Goal: Share content

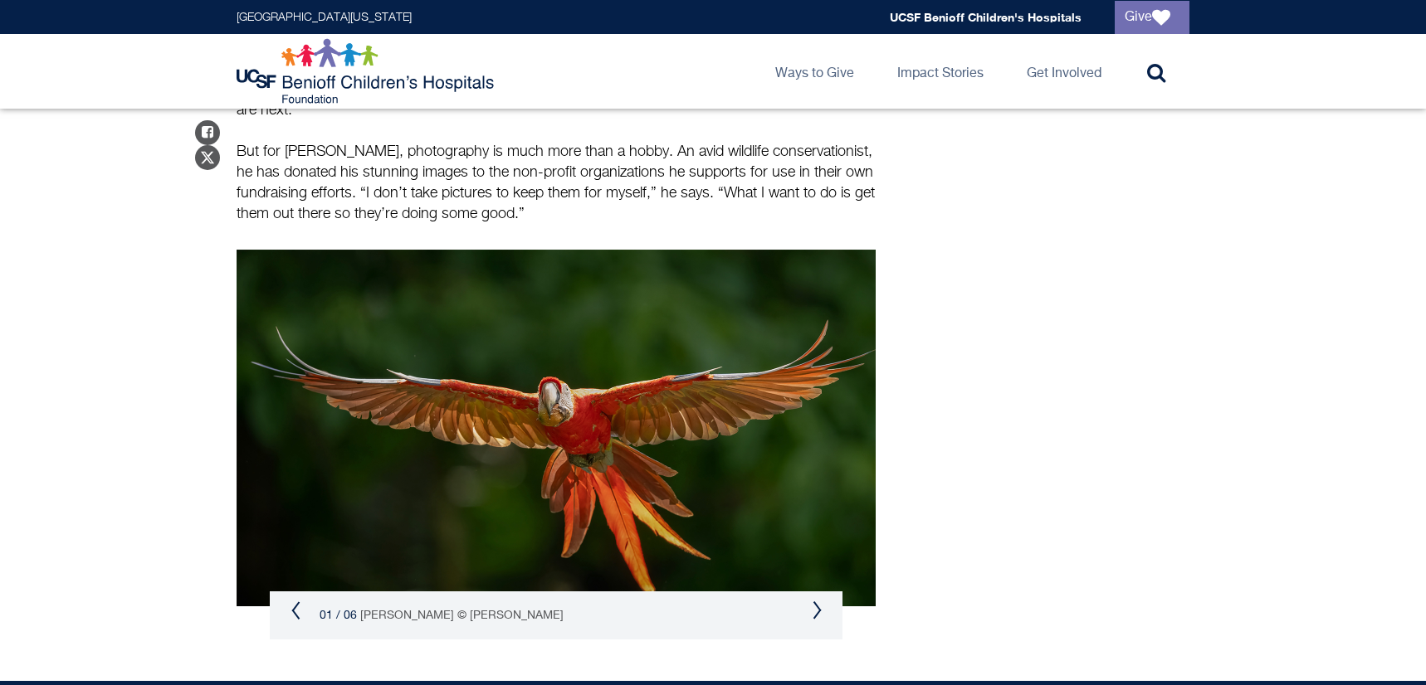
scroll to position [2140, 0]
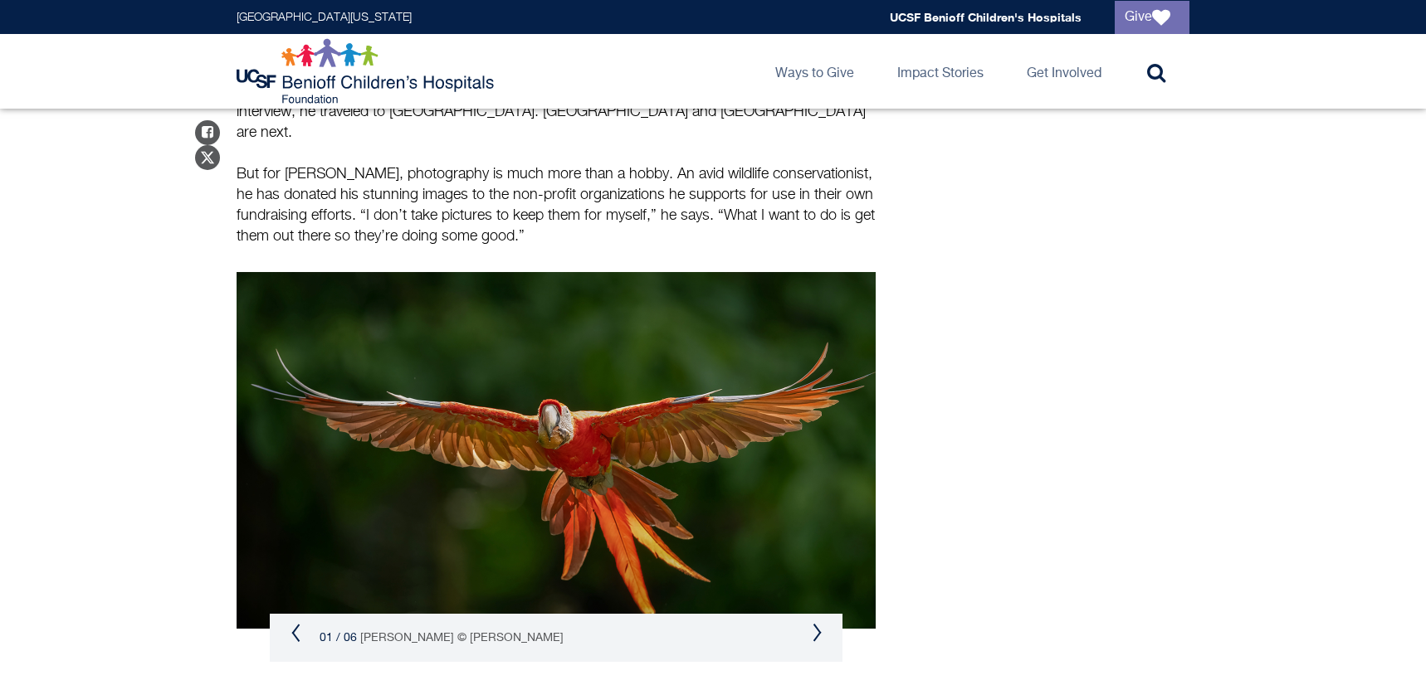
click at [818, 623] on button "Next" at bounding box center [817, 633] width 10 height 20
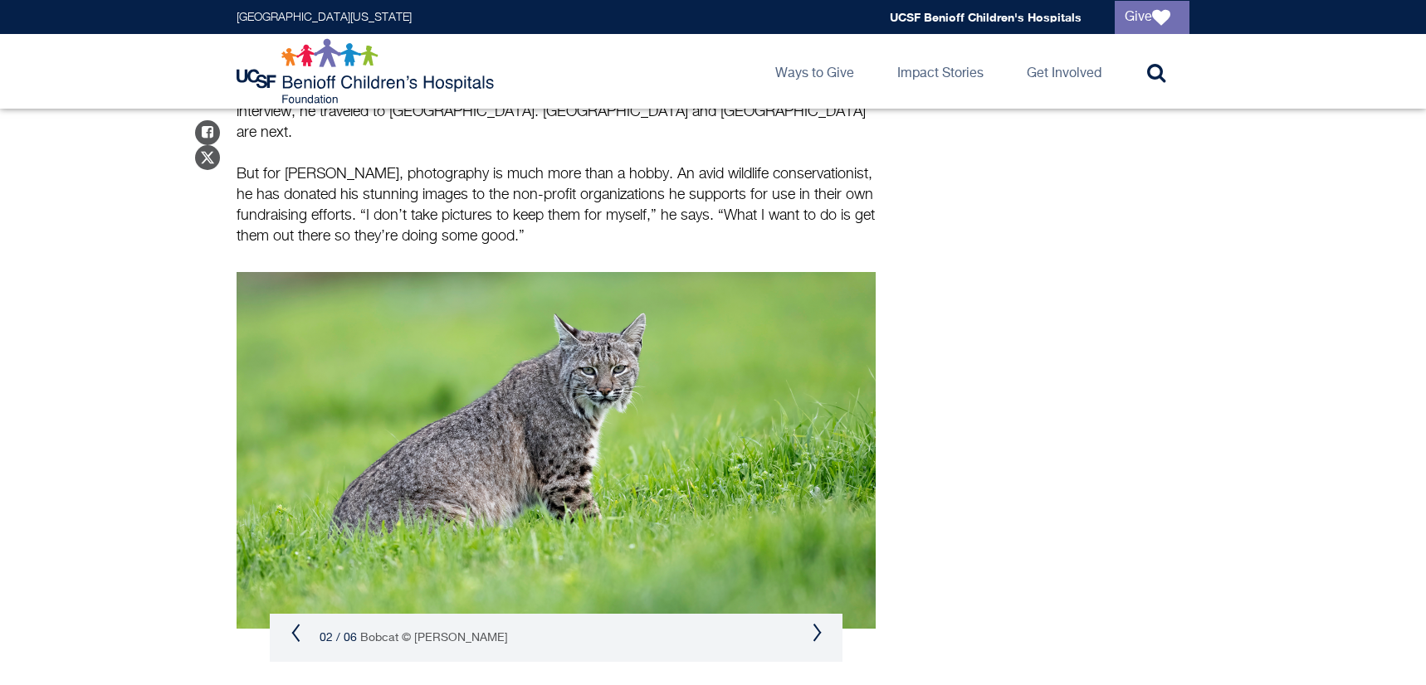
click at [818, 623] on button "Next" at bounding box center [817, 633] width 10 height 20
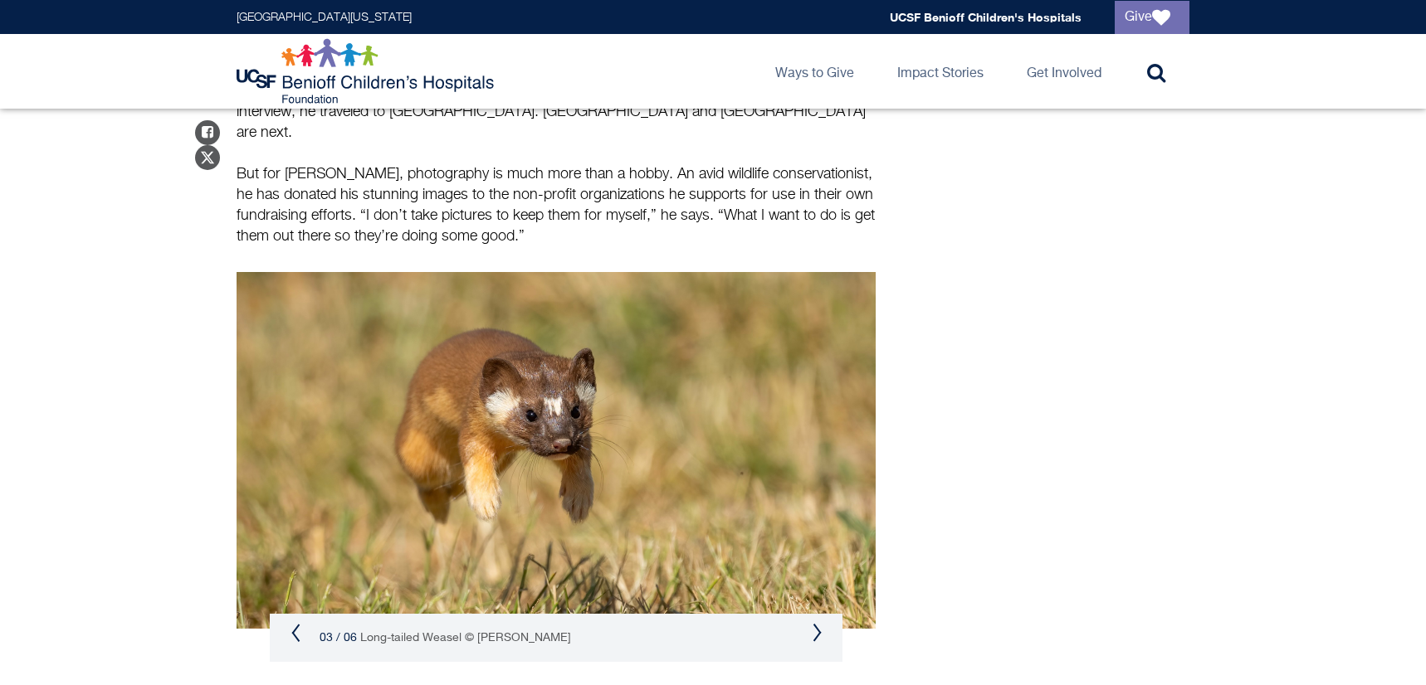
click at [818, 623] on button "Next" at bounding box center [817, 633] width 10 height 20
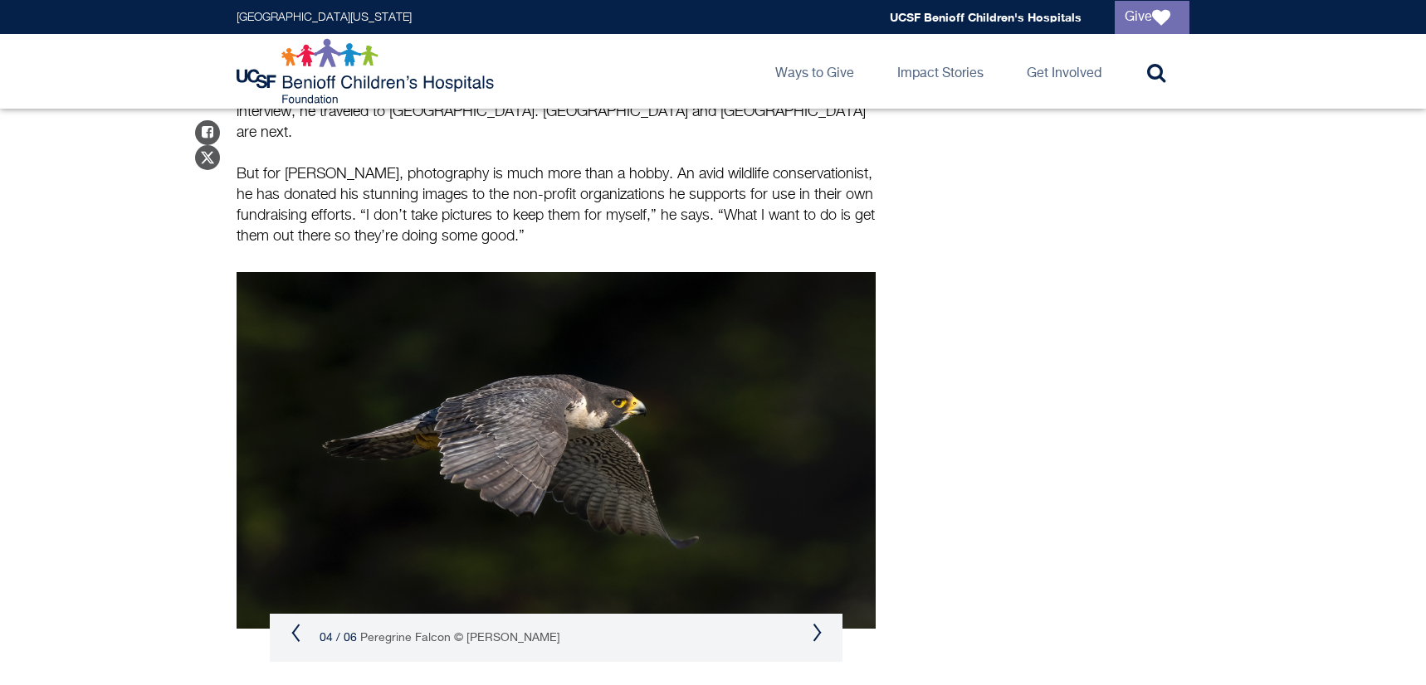
click at [818, 623] on button "Next" at bounding box center [817, 633] width 10 height 20
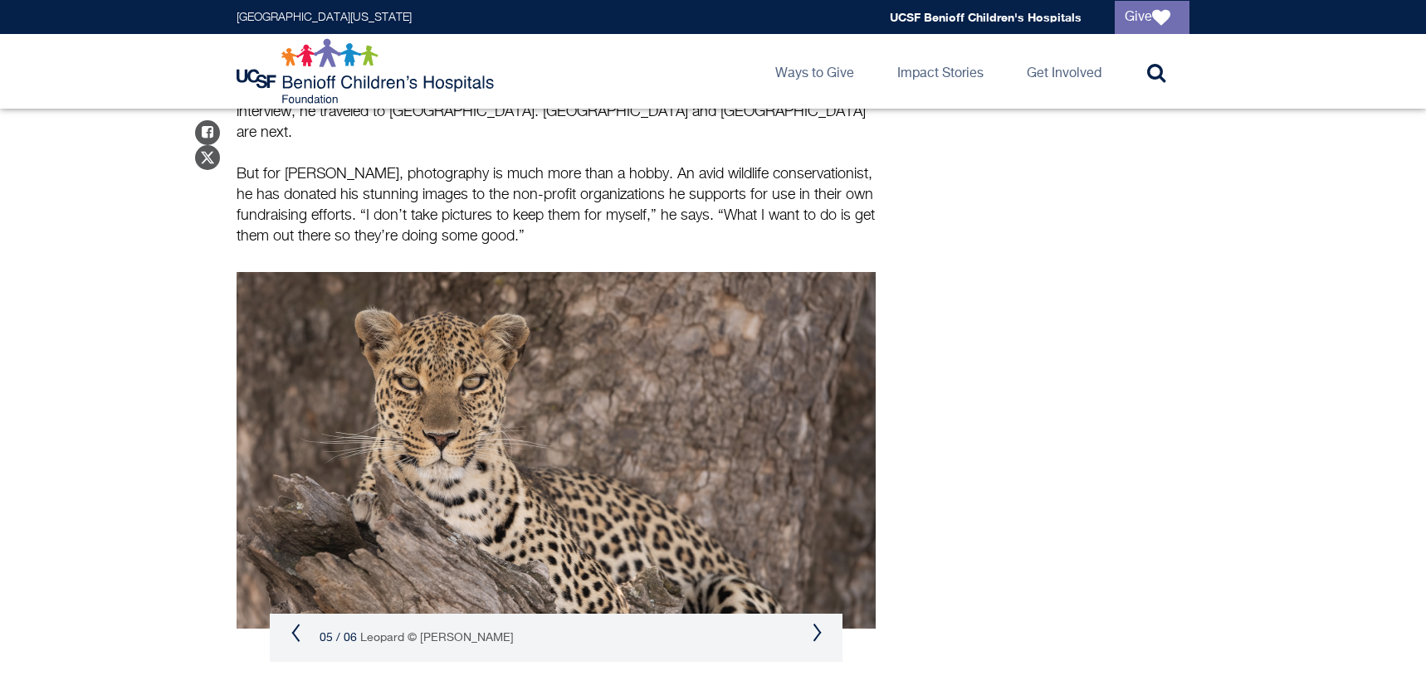
click at [818, 623] on button "Next" at bounding box center [817, 633] width 10 height 20
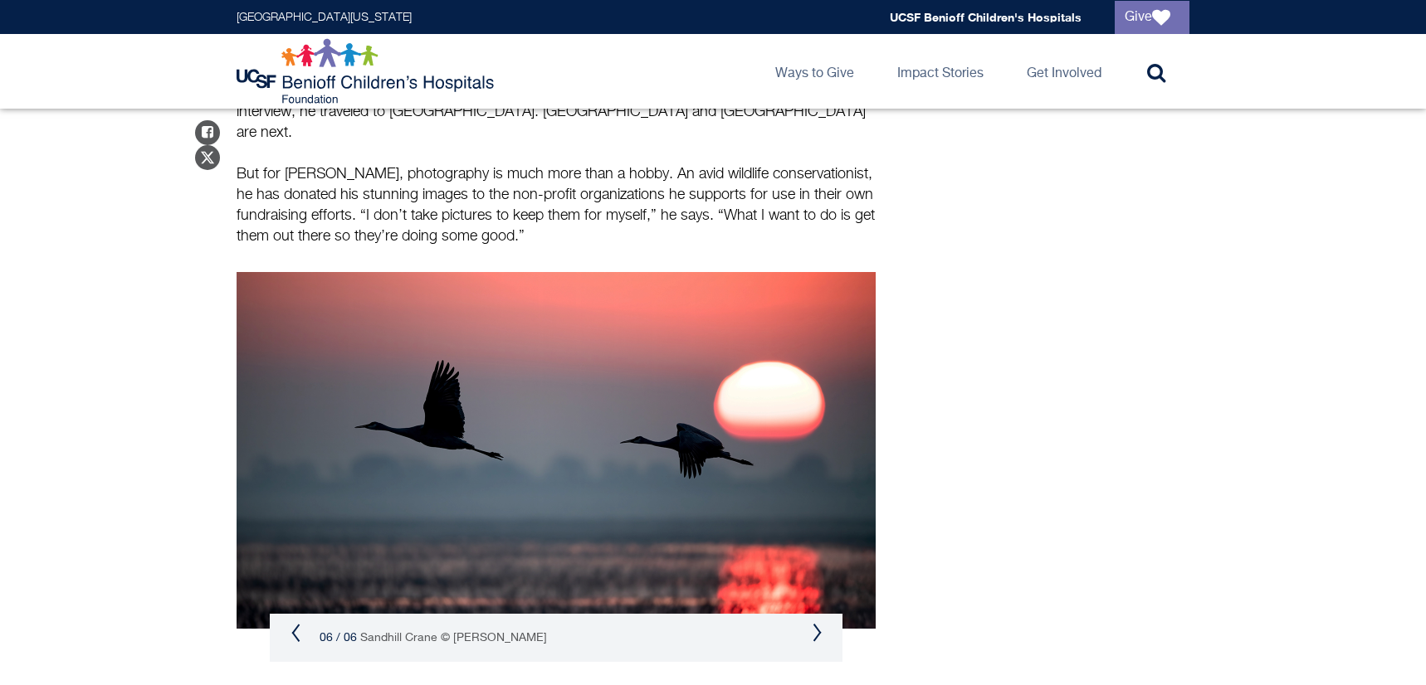
click at [770, 341] on img at bounding box center [555, 450] width 639 height 357
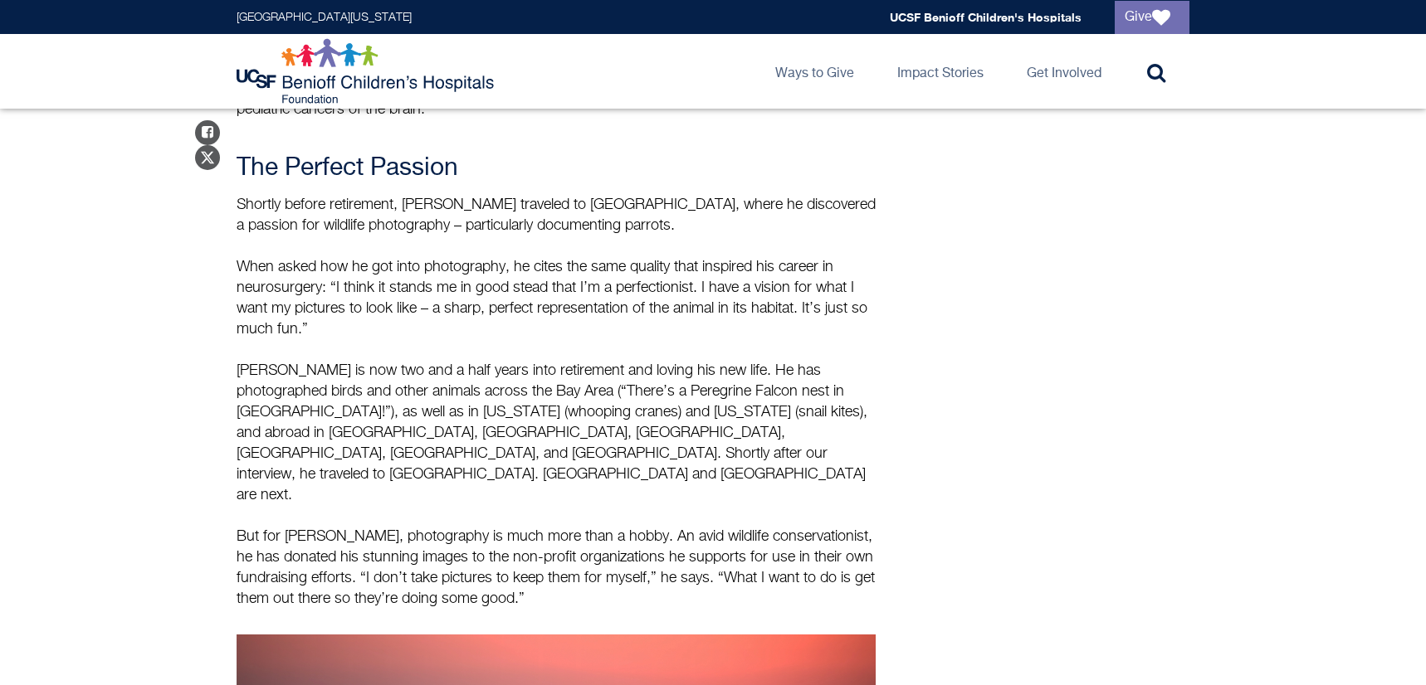
scroll to position [2304, 0]
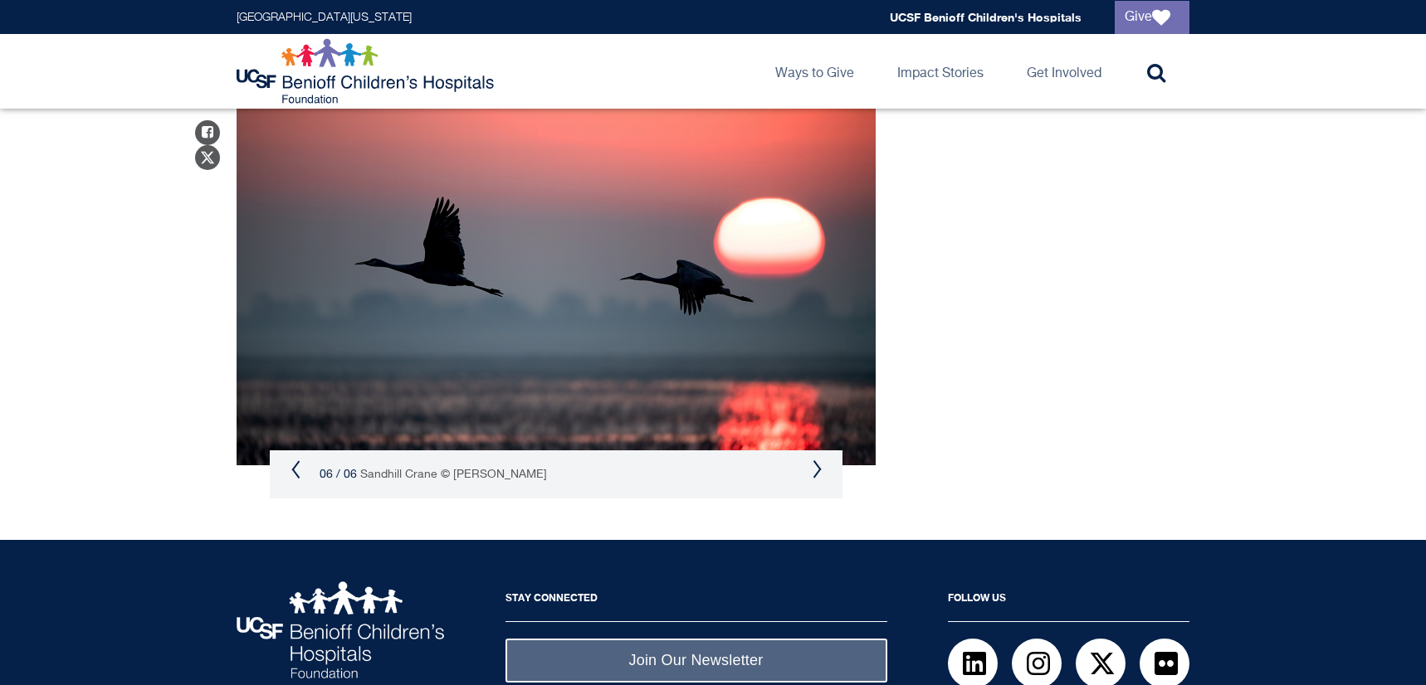
click at [822, 451] on div "06 / 06 [PERSON_NAME] © [PERSON_NAME]" at bounding box center [556, 475] width 573 height 48
click at [821, 460] on button "Next" at bounding box center [817, 470] width 10 height 20
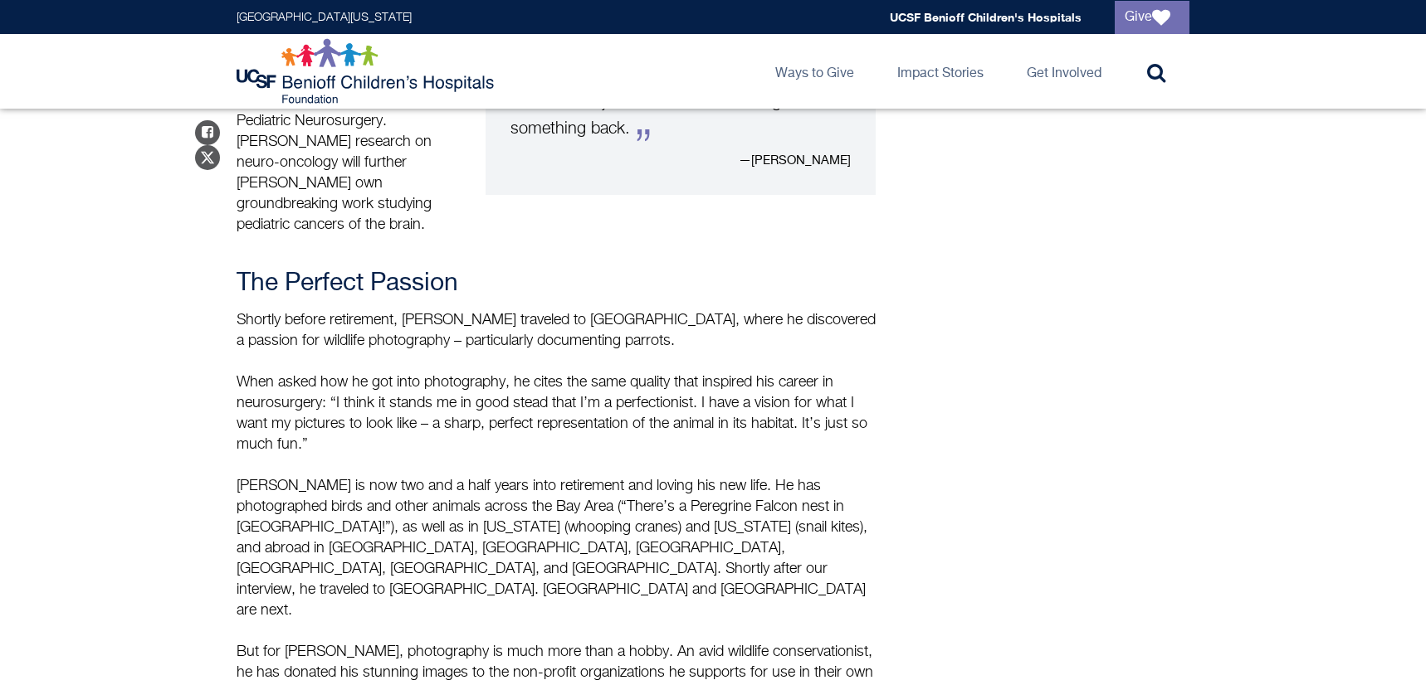
scroll to position [2241, 0]
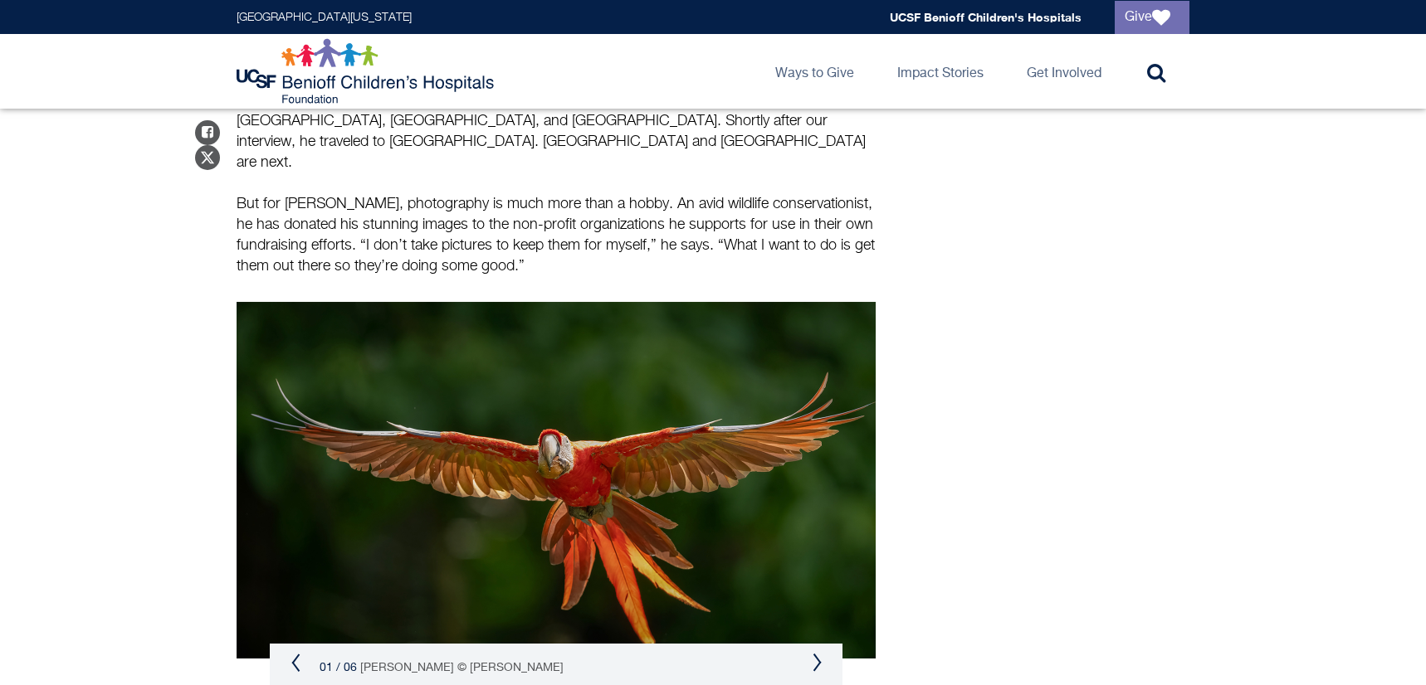
scroll to position [2112, 0]
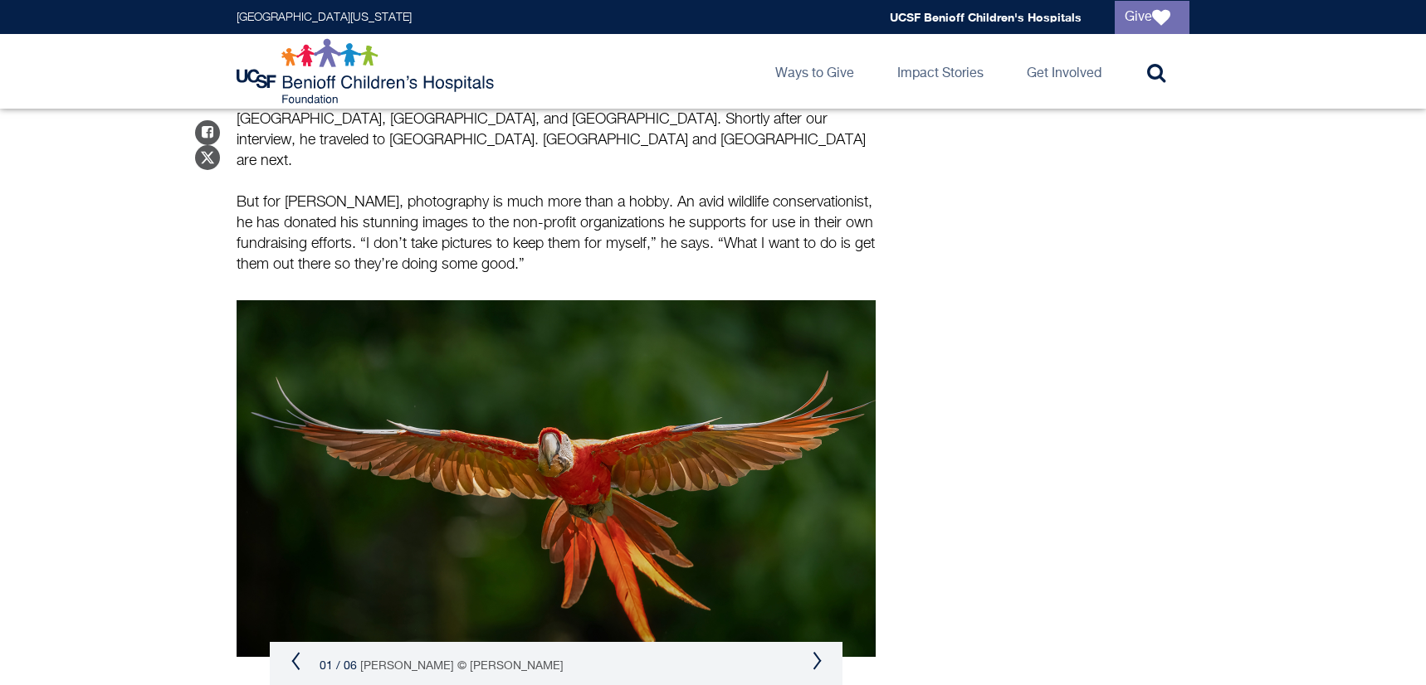
click at [819, 651] on button "Next" at bounding box center [817, 661] width 10 height 20
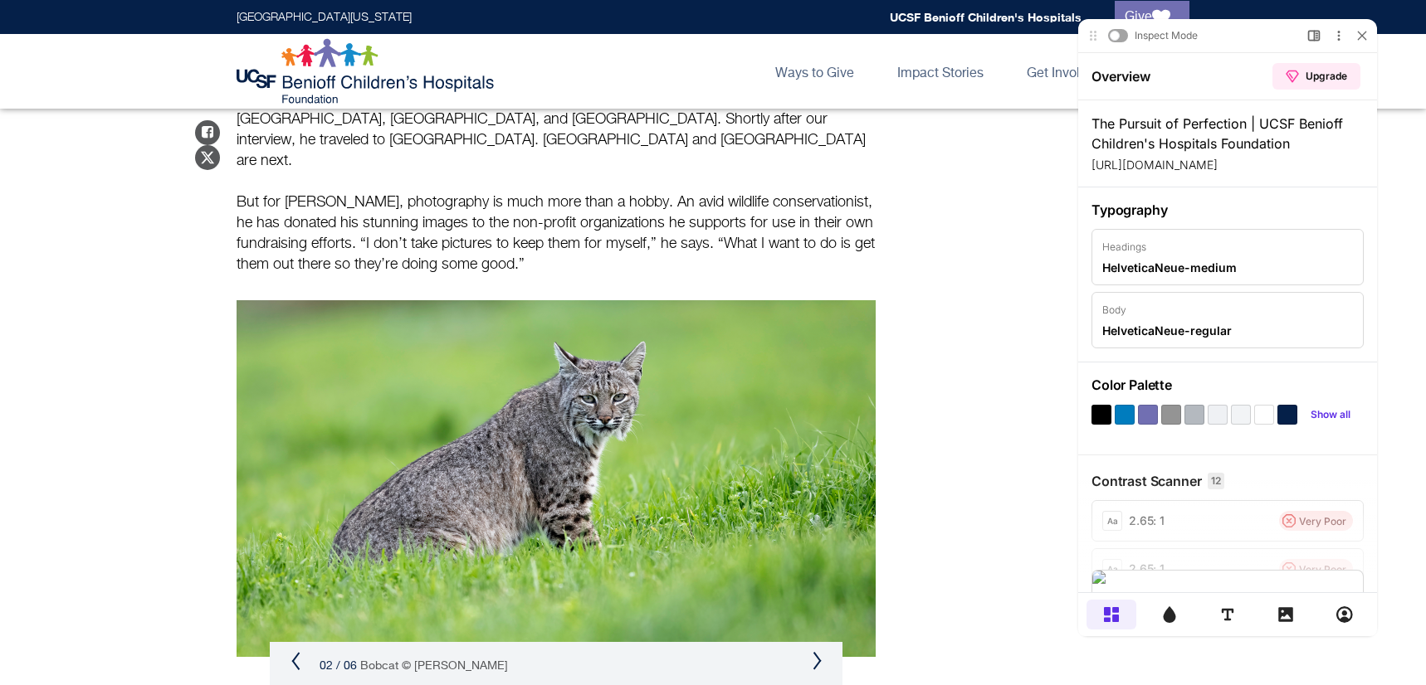
scroll to position [0, 0]
click at [1285, 611] on icon at bounding box center [1285, 614] width 15 height 15
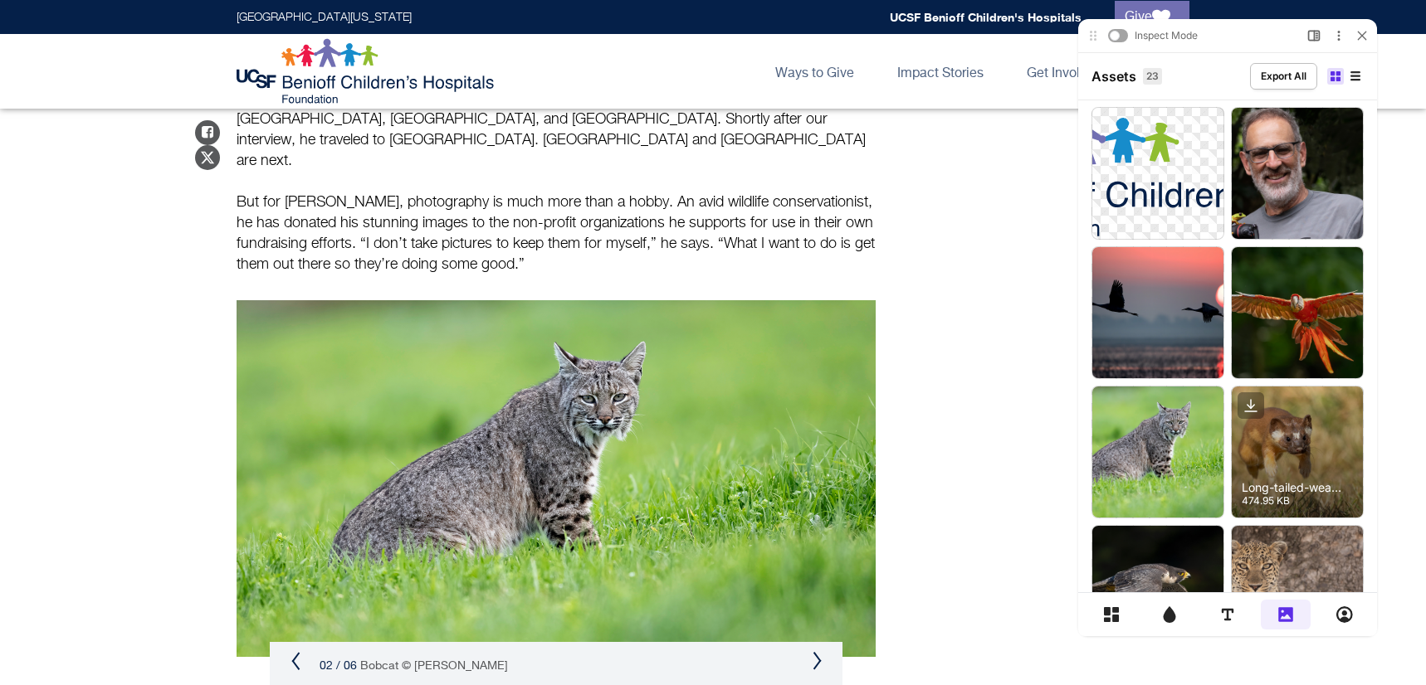
click at [1290, 435] on div at bounding box center [1296, 452] width 131 height 131
click at [1246, 405] on icon at bounding box center [1250, 405] width 27 height 27
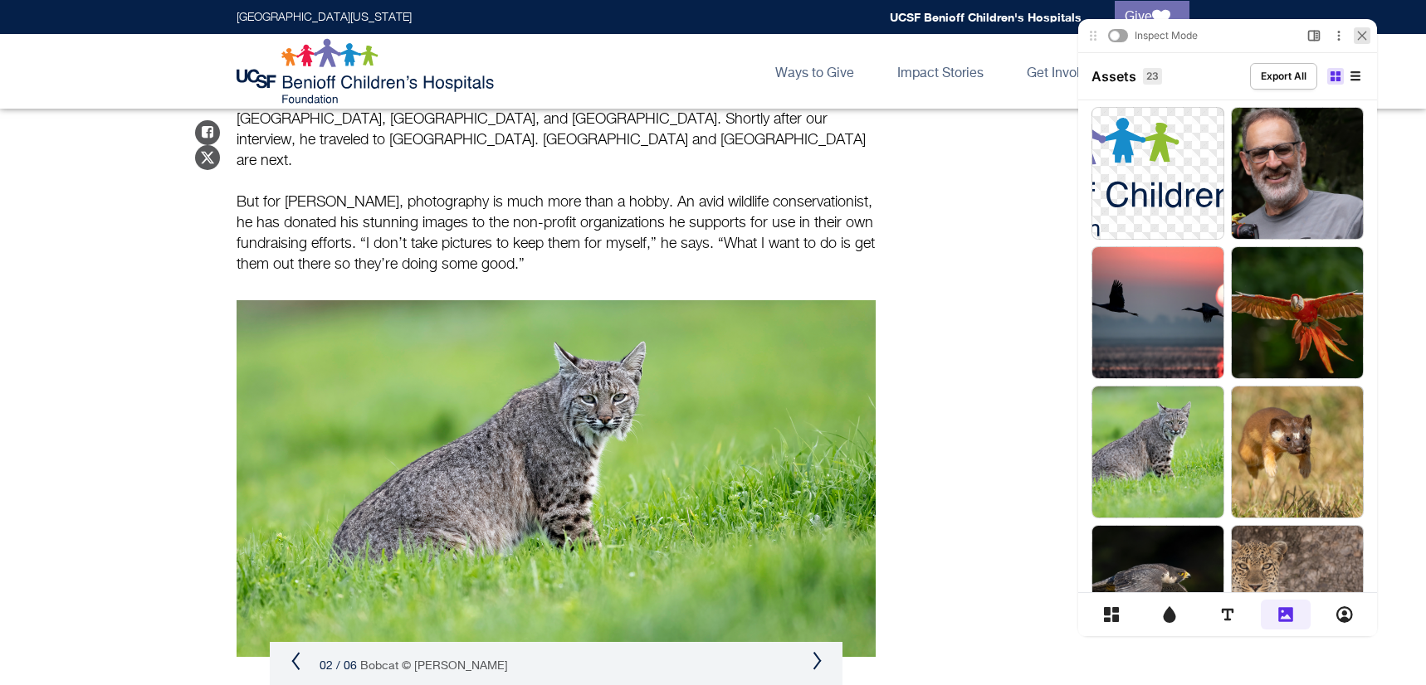
click at [1363, 32] on icon at bounding box center [1362, 36] width 10 height 10
